Goal: Navigation & Orientation: Find specific page/section

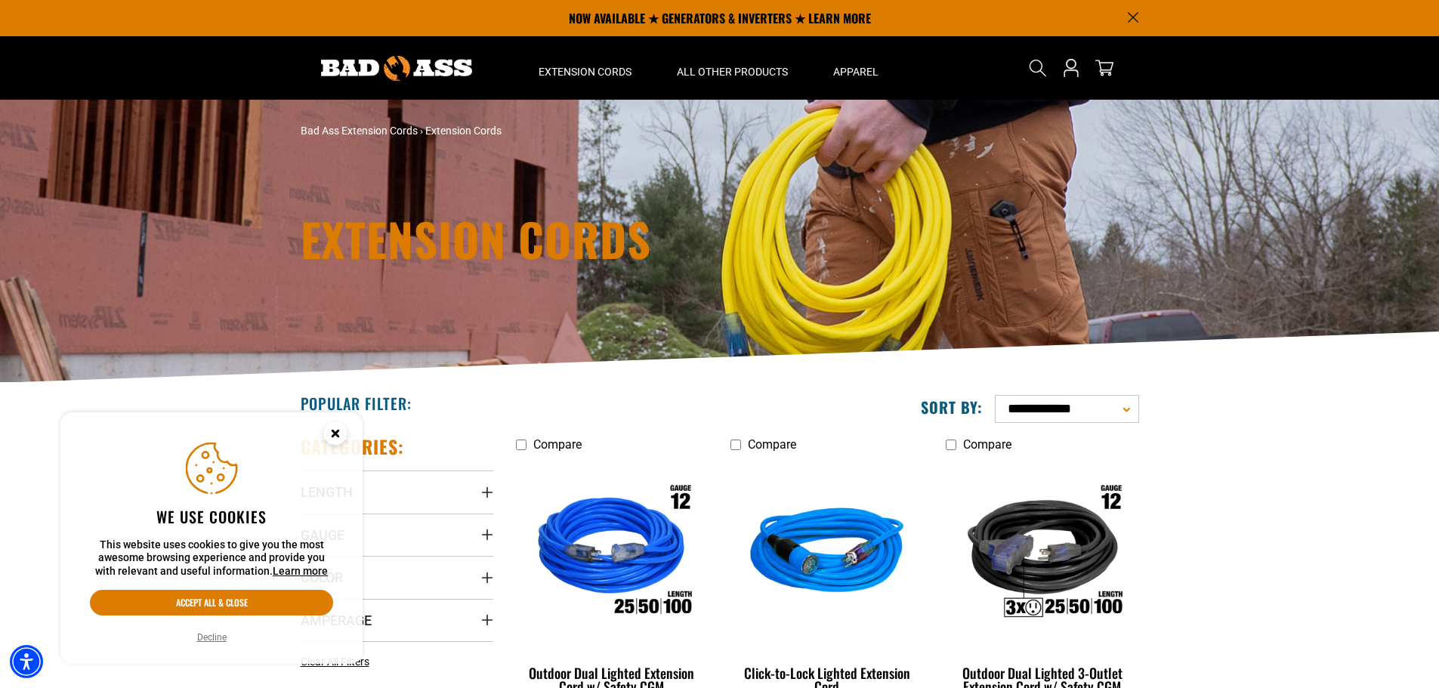
click at [338, 434] on circle "Close this option" at bounding box center [335, 433] width 23 height 23
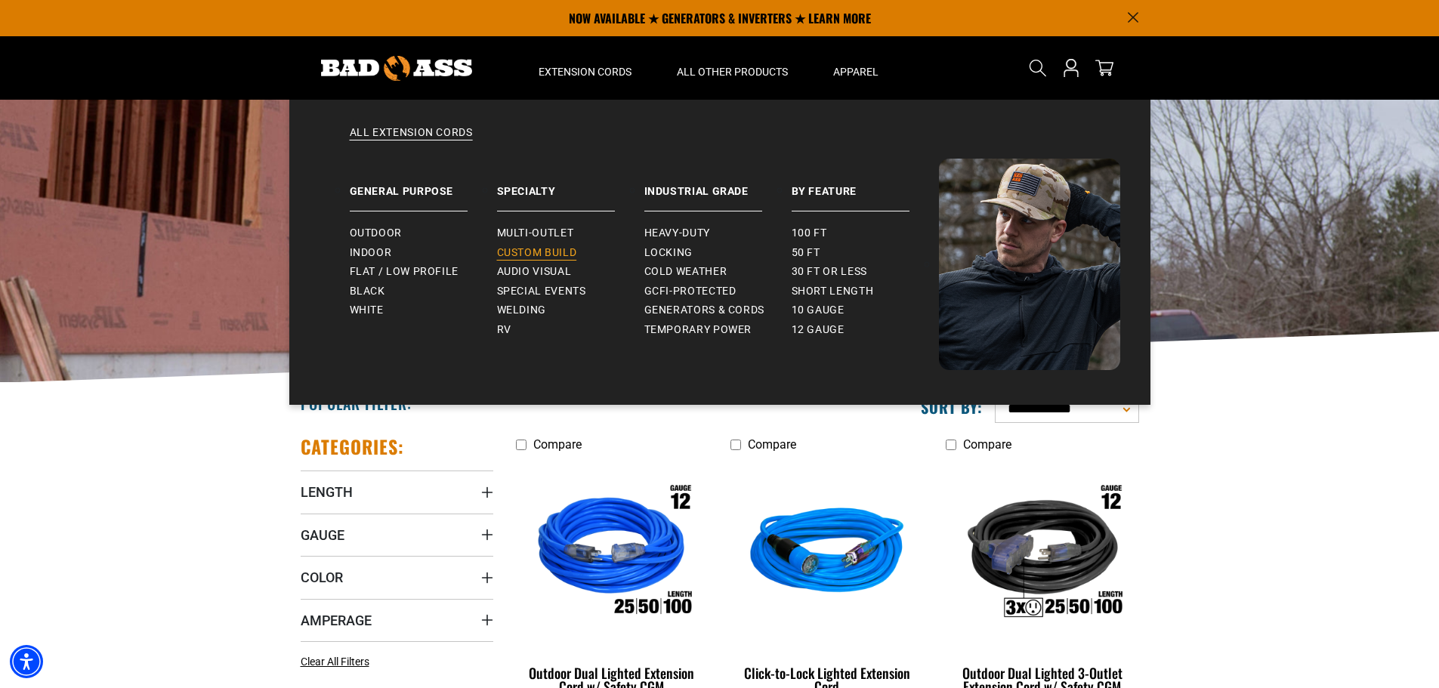
click at [547, 251] on span "Custom Build" at bounding box center [537, 253] width 80 height 14
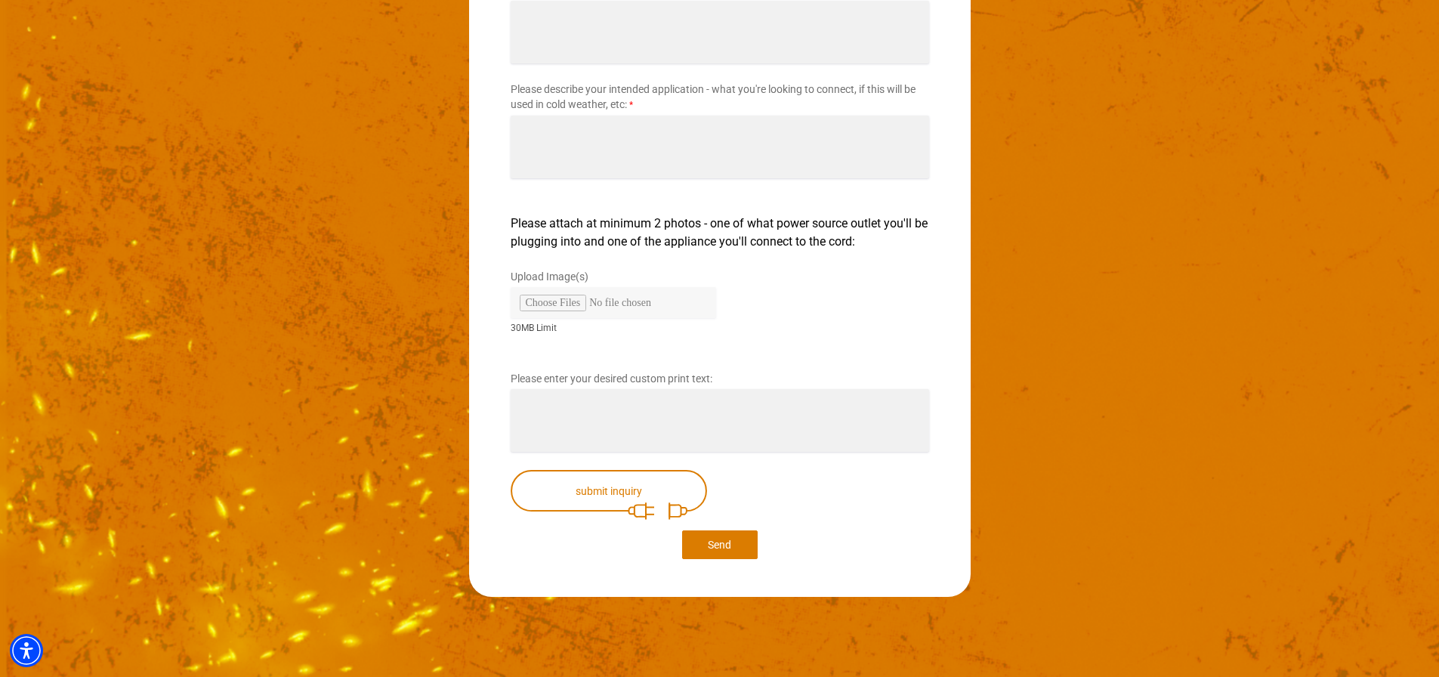
scroll to position [2705, 0]
